Goal: Task Accomplishment & Management: Manage account settings

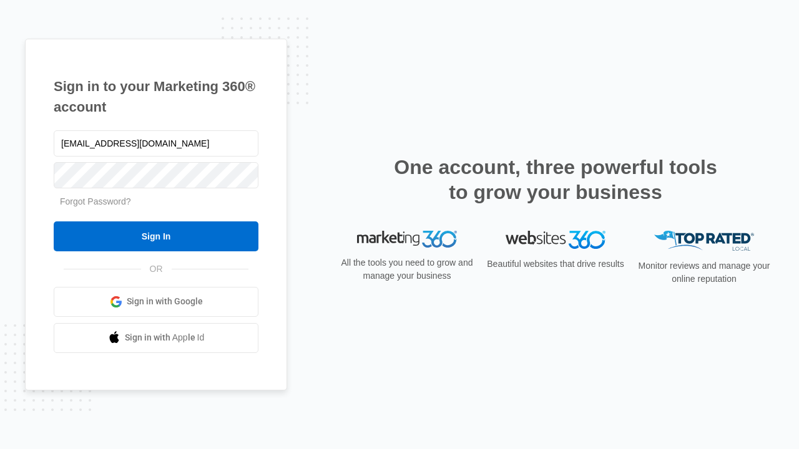
type input "[EMAIL_ADDRESS][DOMAIN_NAME]"
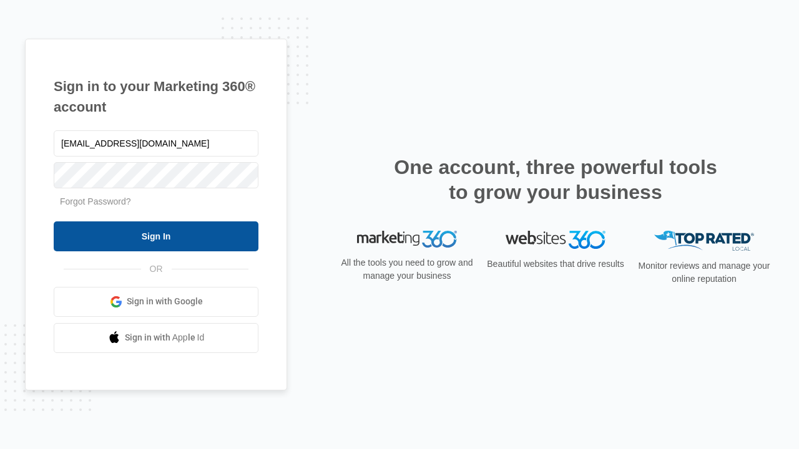
click at [156, 236] on input "Sign In" at bounding box center [156, 236] width 205 height 30
